Goal: Navigation & Orientation: Find specific page/section

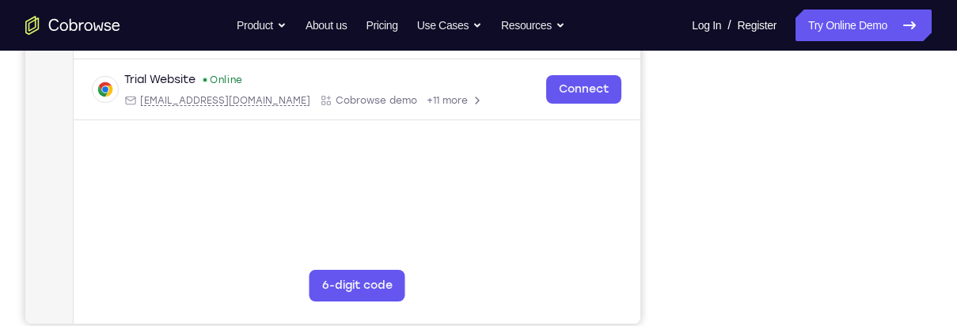
scroll to position [280, 0]
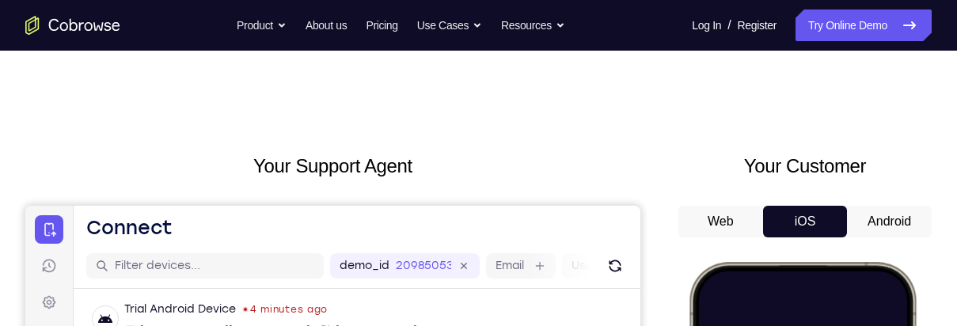
scroll to position [65, 0]
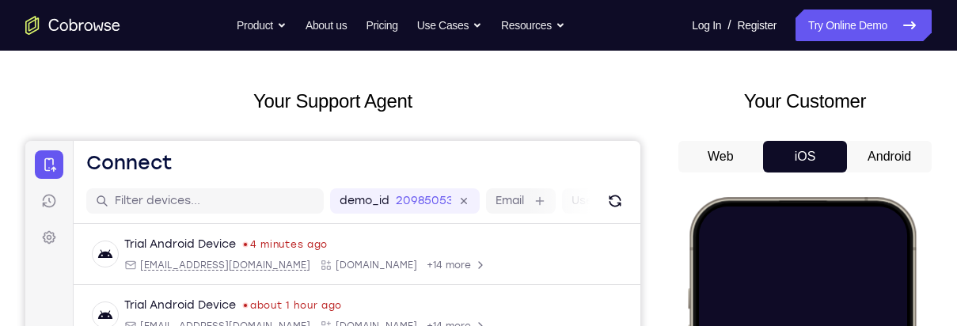
click at [878, 156] on button "Android" at bounding box center [889, 157] width 85 height 32
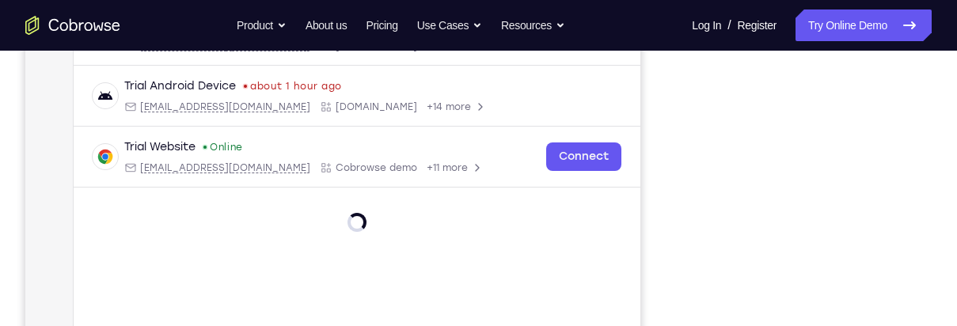
scroll to position [234, 0]
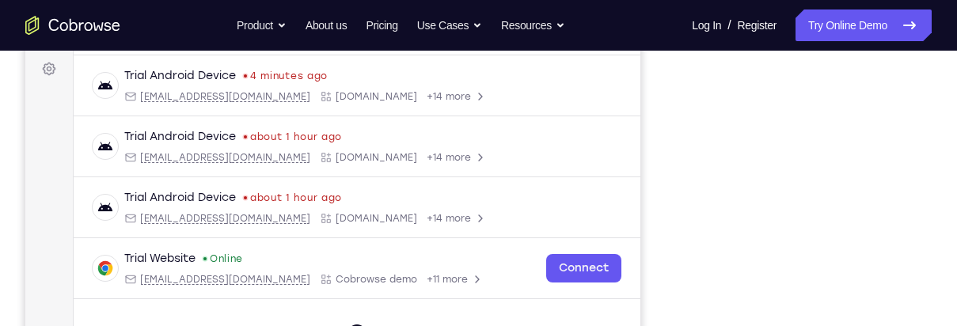
click at [928, 215] on div at bounding box center [805, 260] width 253 height 487
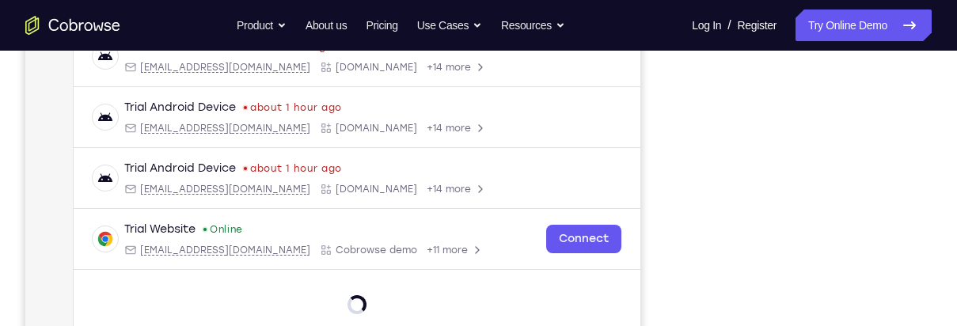
scroll to position [0, 0]
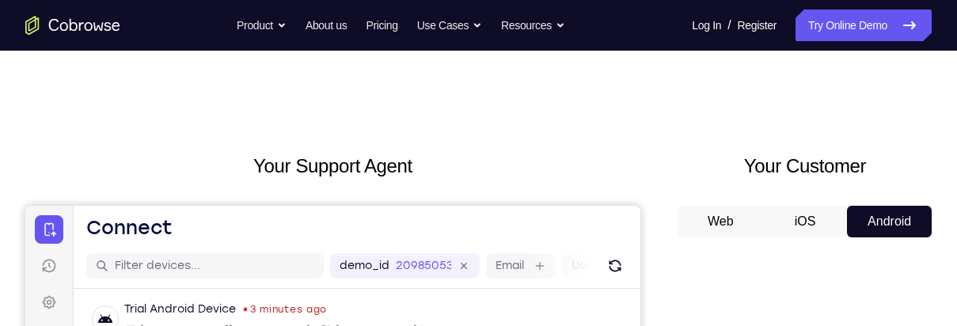
click at [59, 307] on link "Settings" at bounding box center [49, 302] width 29 height 29
click at [60, 306] on link "Settings" at bounding box center [49, 302] width 29 height 29
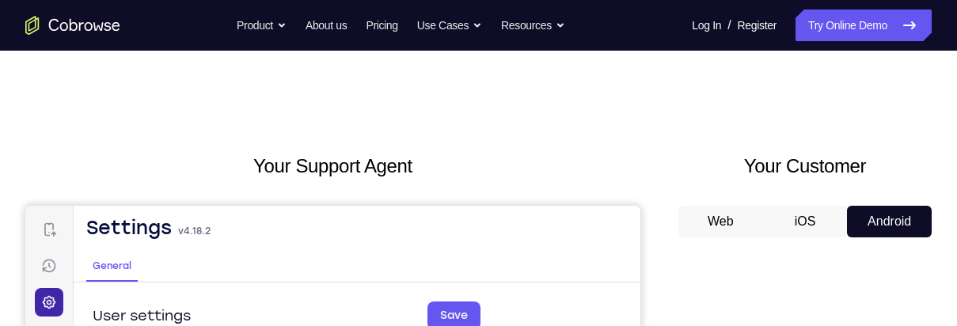
scroll to position [82, 0]
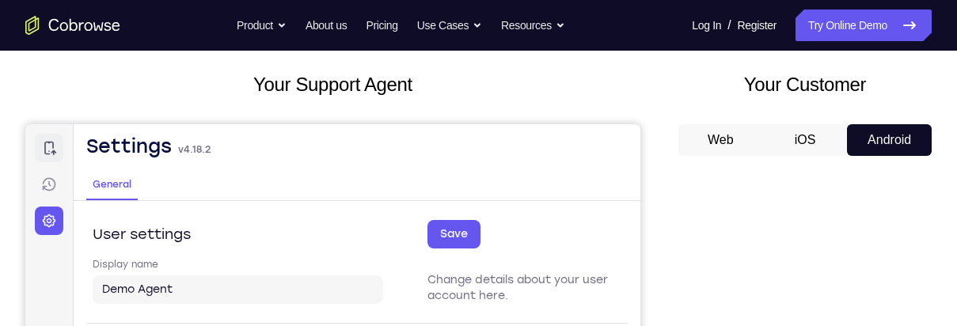
click at [54, 149] on icon at bounding box center [49, 148] width 16 height 16
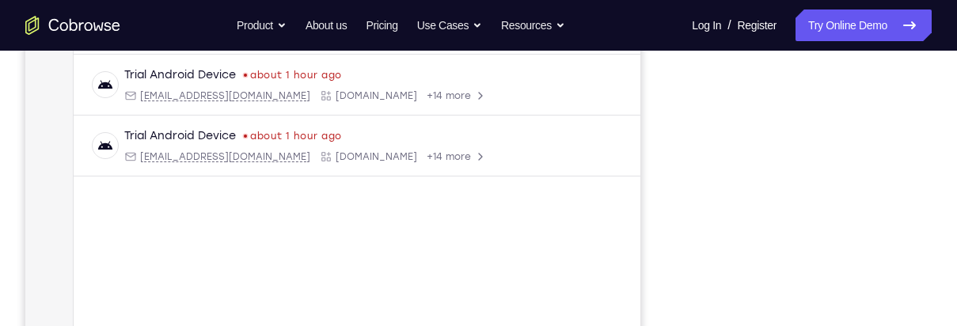
scroll to position [0, 0]
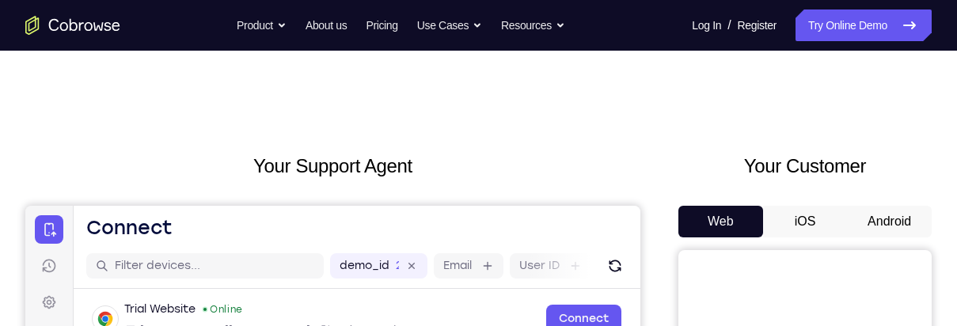
click at [888, 206] on button "Android" at bounding box center [889, 222] width 85 height 32
click at [883, 206] on button "Android" at bounding box center [889, 222] width 85 height 32
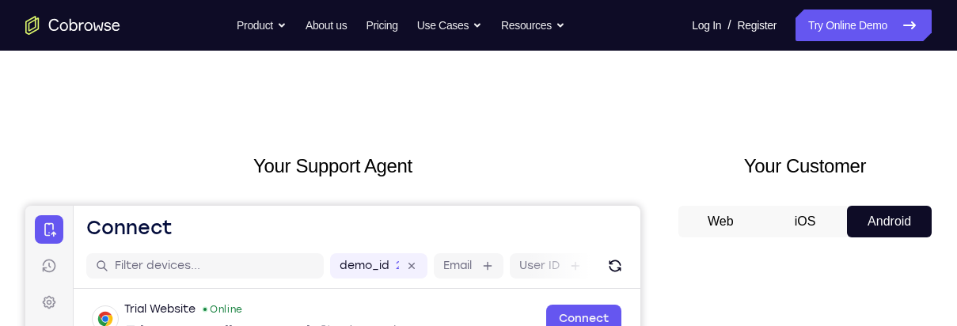
click at [885, 206] on button "Android" at bounding box center [889, 222] width 85 height 32
click at [884, 206] on button "Android" at bounding box center [889, 222] width 85 height 32
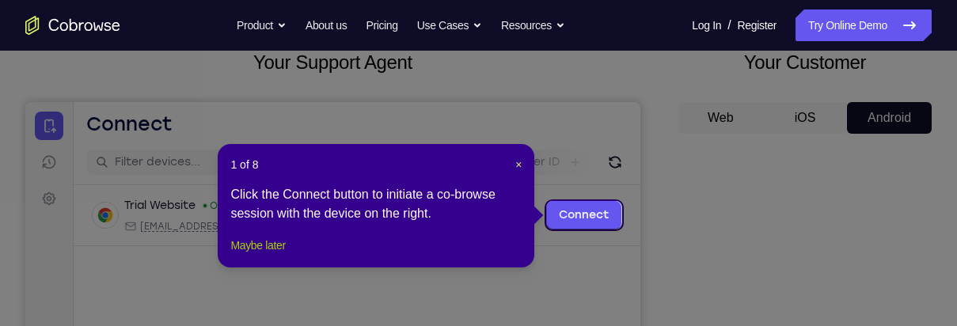
click at [246, 255] on button "Maybe later" at bounding box center [257, 245] width 55 height 19
click at [247, 269] on div "Trial Website Online [EMAIL_ADDRESS][DOMAIN_NAME] Cobrowse demo +11 more [EMAIL…" at bounding box center [357, 253] width 567 height 137
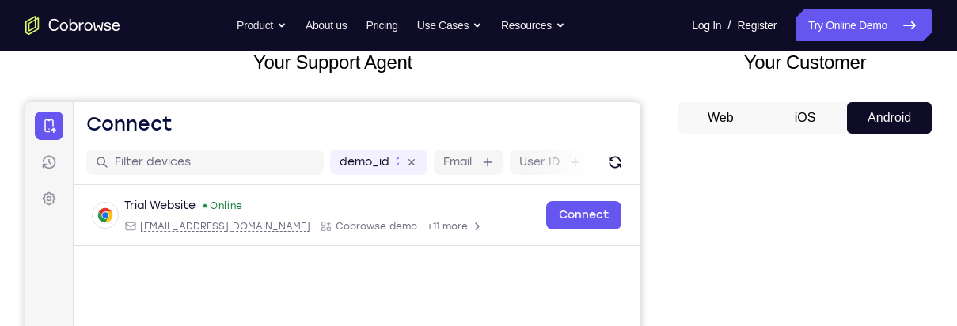
click at [253, 272] on div "Trial Website Online [EMAIL_ADDRESS][DOMAIN_NAME] Cobrowse demo +11 more [EMAIL…" at bounding box center [357, 253] width 567 height 137
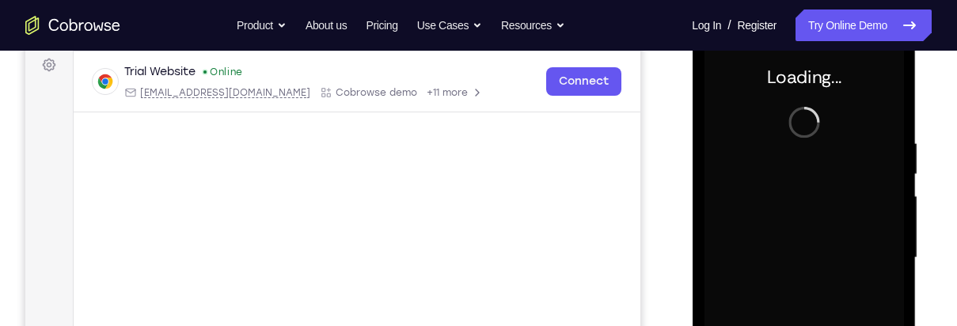
scroll to position [0, 0]
click at [655, 224] on div "Your Support Agent Your Customer Web iOS Android" at bounding box center [478, 206] width 907 height 585
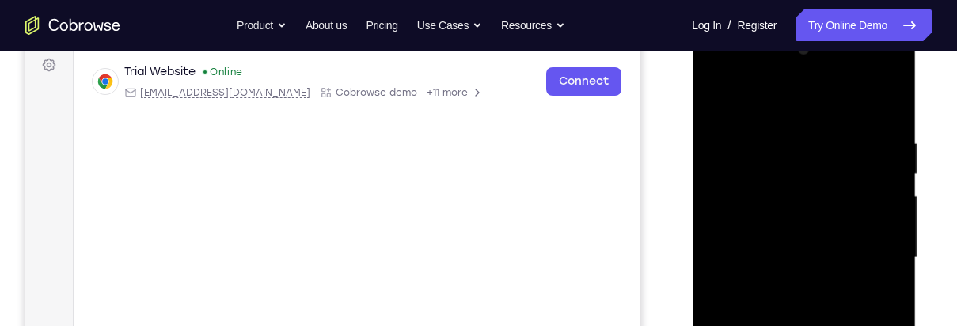
scroll to position [253, 0]
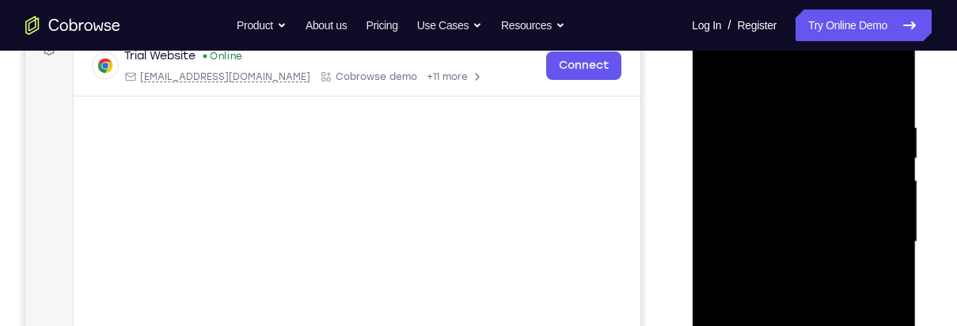
click at [793, 325] on div at bounding box center [804, 243] width 200 height 444
click at [813, 325] on div at bounding box center [804, 243] width 200 height 444
click at [797, 325] on div at bounding box center [804, 243] width 200 height 444
click at [799, 325] on div at bounding box center [804, 243] width 200 height 444
click at [797, 325] on div at bounding box center [804, 243] width 200 height 444
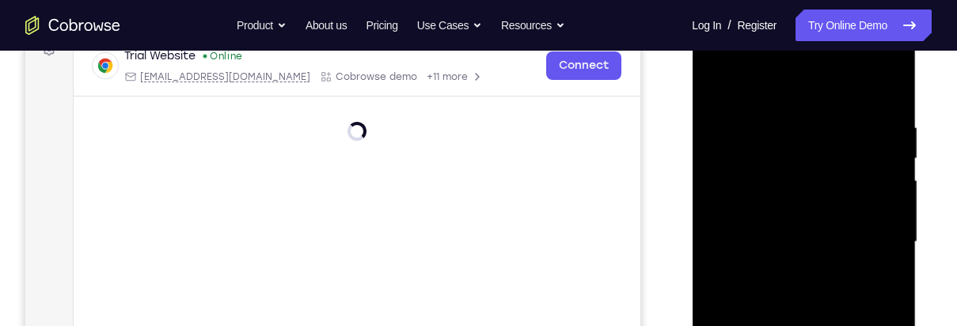
click at [798, 325] on div at bounding box center [804, 243] width 200 height 444
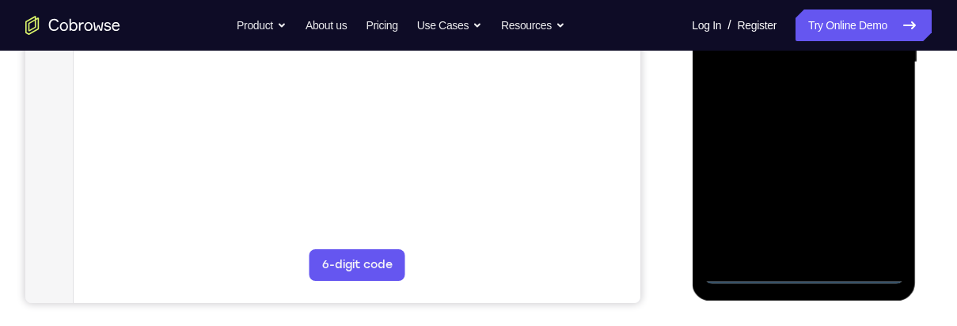
click at [806, 282] on div at bounding box center [804, 63] width 200 height 444
click at [800, 279] on div at bounding box center [804, 63] width 200 height 444
click at [801, 280] on div at bounding box center [804, 63] width 200 height 444
click at [799, 280] on div at bounding box center [804, 63] width 200 height 444
click at [797, 280] on div at bounding box center [804, 63] width 200 height 444
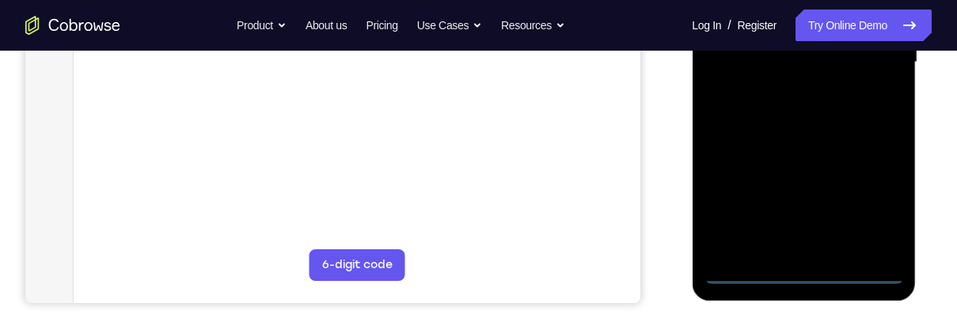
click at [798, 284] on div at bounding box center [804, 63] width 200 height 444
click at [798, 277] on div at bounding box center [804, 63] width 200 height 444
click at [798, 276] on div at bounding box center [804, 63] width 200 height 444
click at [798, 274] on div at bounding box center [804, 63] width 200 height 444
click at [801, 277] on div at bounding box center [804, 63] width 200 height 444
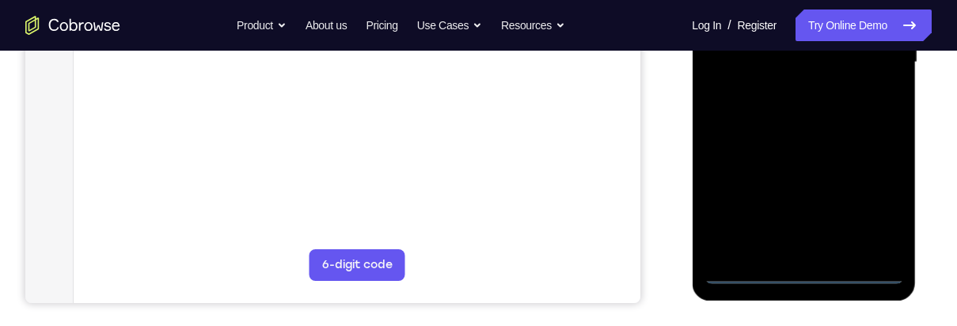
scroll to position [0, 0]
